Goal: Task Accomplishment & Management: Complete application form

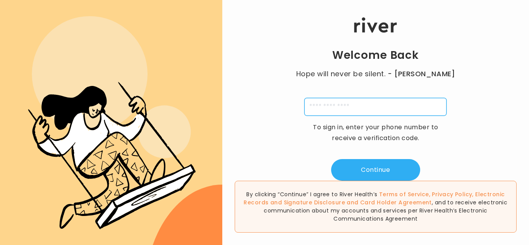
click at [370, 101] on input "tel" at bounding box center [375, 107] width 142 height 18
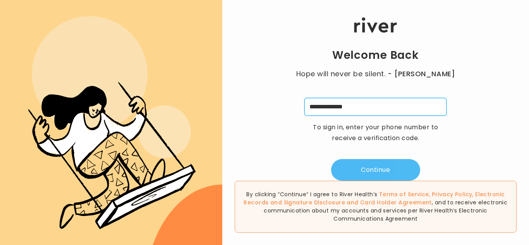
type input "**********"
click at [375, 171] on button "Continue" at bounding box center [375, 170] width 89 height 22
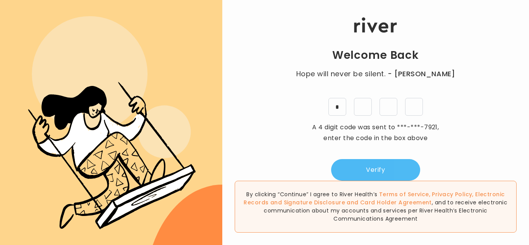
type input "*"
click at [353, 171] on button "Verify" at bounding box center [375, 170] width 89 height 22
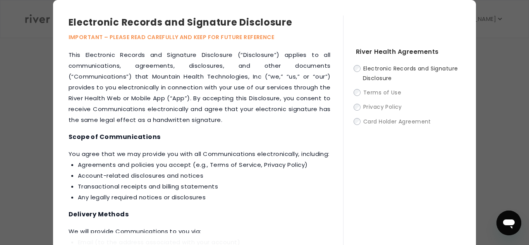
click at [394, 70] on span "Electronic Records and Signature Disclosure" at bounding box center [410, 73] width 95 height 17
click at [264, 148] on div "This Electronic Records and Signature Disclosure (“Disclosure”) applies to all …" at bounding box center [206, 159] width 274 height 218
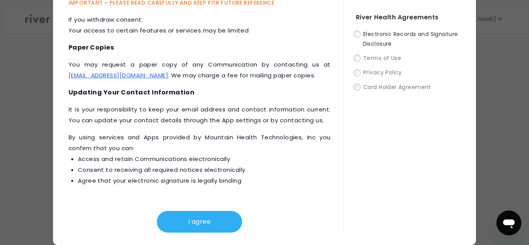
scroll to position [108, 0]
click at [206, 214] on button "I agree" at bounding box center [199, 222] width 85 height 22
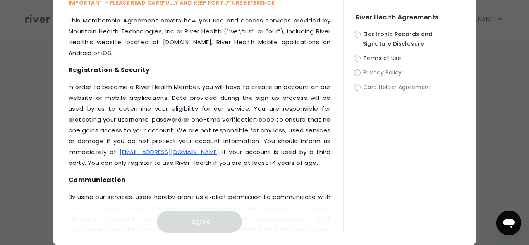
scroll to position [124, 0]
click at [334, 48] on div "This Membership Agreement covers how you use and access services provided by Mo…" at bounding box center [206, 124] width 274 height 218
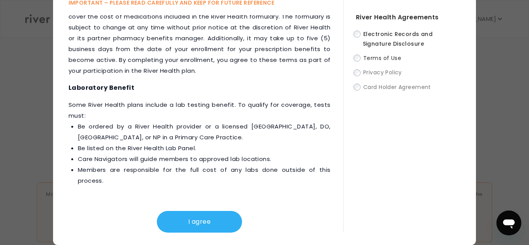
scroll to position [348, 0]
click at [198, 221] on button "I agree" at bounding box center [199, 222] width 85 height 22
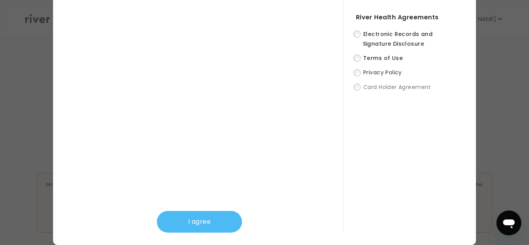
click at [215, 228] on button "I agree" at bounding box center [199, 222] width 85 height 22
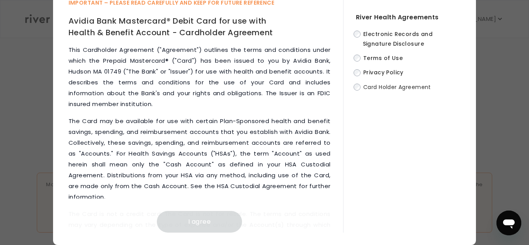
click at [232, 178] on p "The Card may be available for use with certain Plan-Sponsored health and benefi…" at bounding box center [200, 159] width 262 height 87
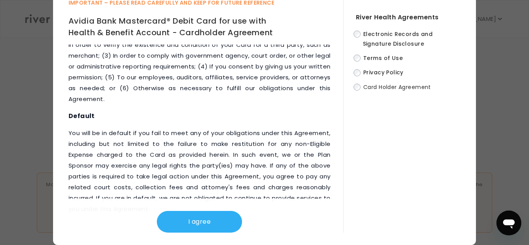
scroll to position [4243, 0]
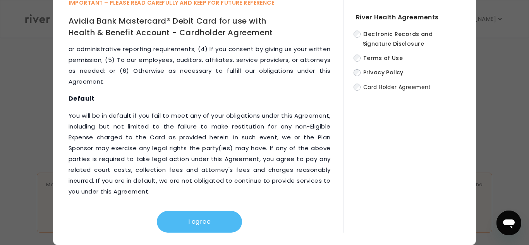
click at [198, 221] on button "I agree" at bounding box center [199, 222] width 85 height 22
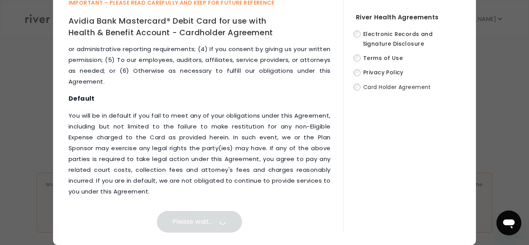
scroll to position [0, 0]
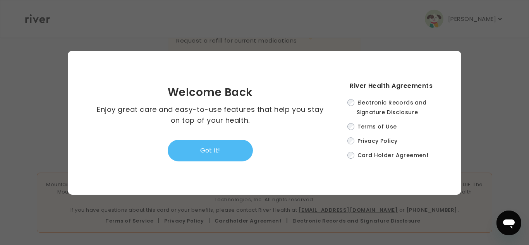
click at [232, 156] on button "Got it!" at bounding box center [210, 151] width 85 height 22
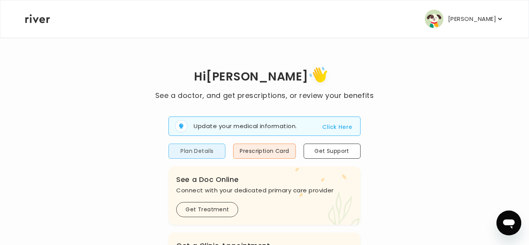
click at [172, 148] on button "Plan Details" at bounding box center [196, 151] width 57 height 15
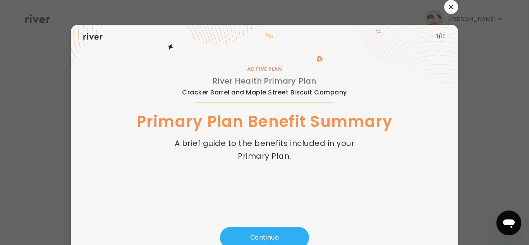
click at [106, 149] on div "ACTIVE PLAN River Health Primary Plan Cracker Barrel and Maple Street Biscuit C…" at bounding box center [264, 137] width 362 height 179
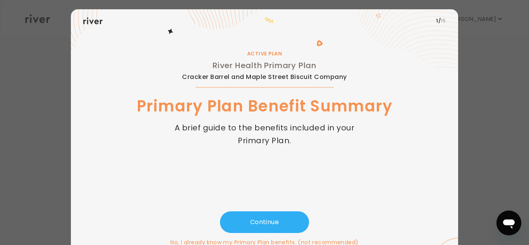
scroll to position [31, 0]
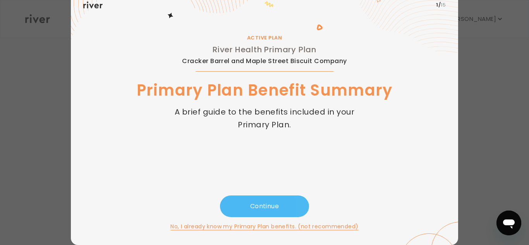
click at [258, 212] on button "Continue" at bounding box center [264, 206] width 89 height 22
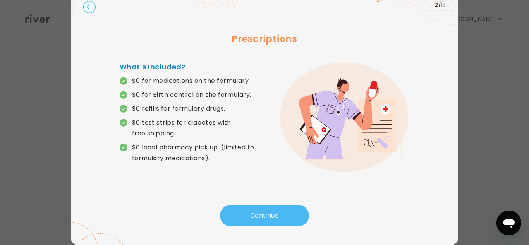
click at [258, 212] on button "Continue" at bounding box center [264, 216] width 89 height 22
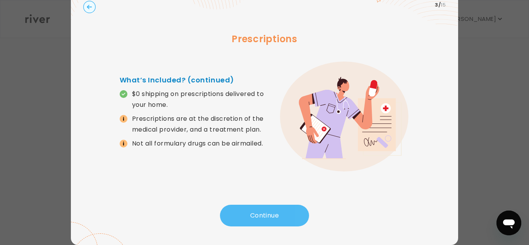
click at [258, 212] on button "Continue" at bounding box center [264, 216] width 89 height 22
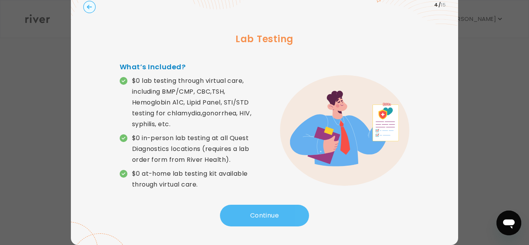
click at [258, 212] on button "Continue" at bounding box center [264, 216] width 89 height 22
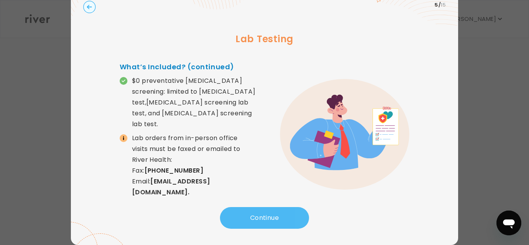
click at [258, 212] on button "Continue" at bounding box center [264, 218] width 89 height 22
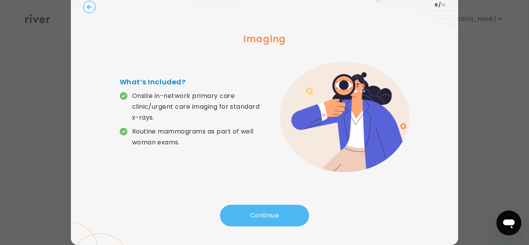
click at [258, 212] on button "Continue" at bounding box center [264, 216] width 89 height 22
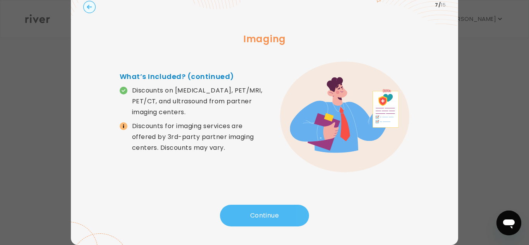
click at [258, 212] on button "Continue" at bounding box center [264, 216] width 89 height 22
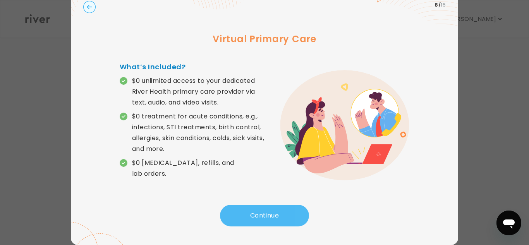
click at [258, 212] on button "Continue" at bounding box center [264, 216] width 89 height 22
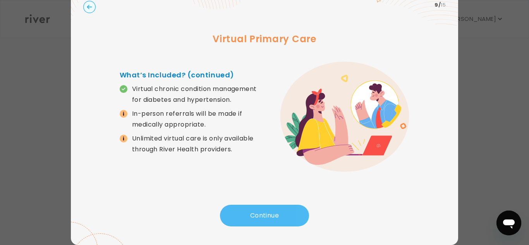
click at [258, 212] on button "Continue" at bounding box center [264, 216] width 89 height 22
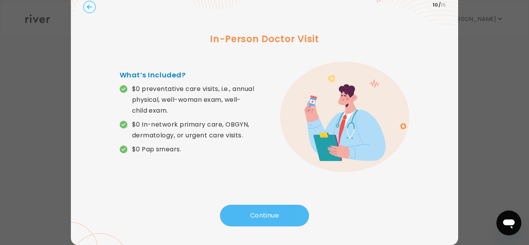
click at [258, 212] on button "Continue" at bounding box center [264, 216] width 89 height 22
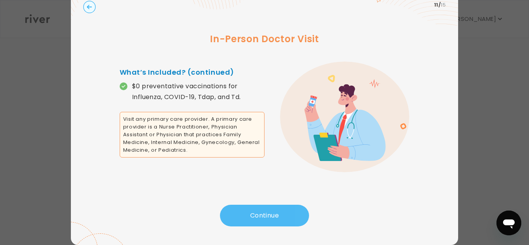
click at [258, 212] on button "Continue" at bounding box center [264, 216] width 89 height 22
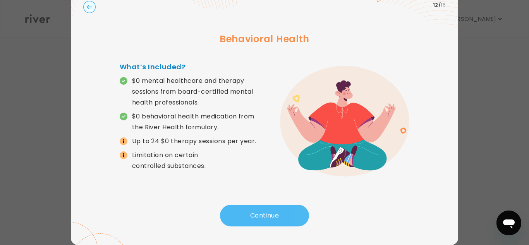
click at [250, 212] on button "Continue" at bounding box center [264, 216] width 89 height 22
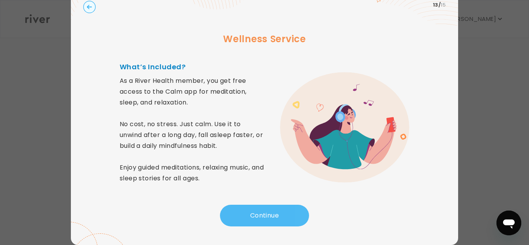
click at [250, 212] on button "Continue" at bounding box center [264, 216] width 89 height 22
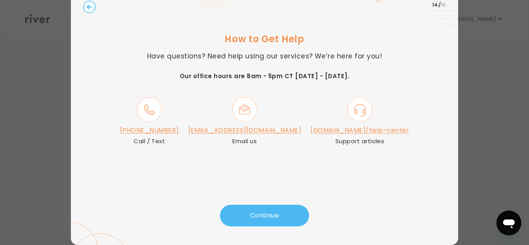
click at [250, 212] on button "Continue" at bounding box center [264, 216] width 89 height 22
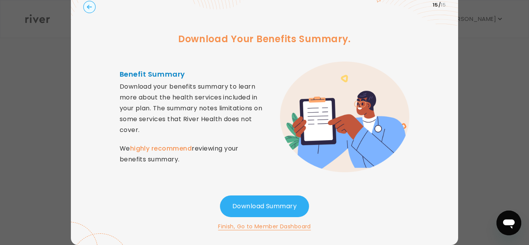
click at [279, 228] on button "Finish, Go to Member Dashboard" at bounding box center [264, 226] width 93 height 9
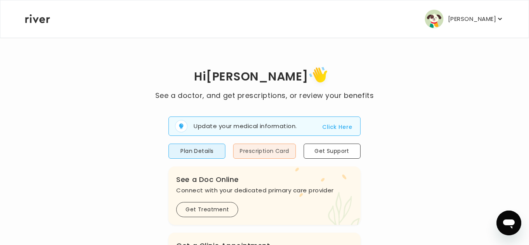
click at [276, 150] on button "Prescription Card" at bounding box center [264, 151] width 62 height 15
